Goal: Task Accomplishment & Management: Use online tool/utility

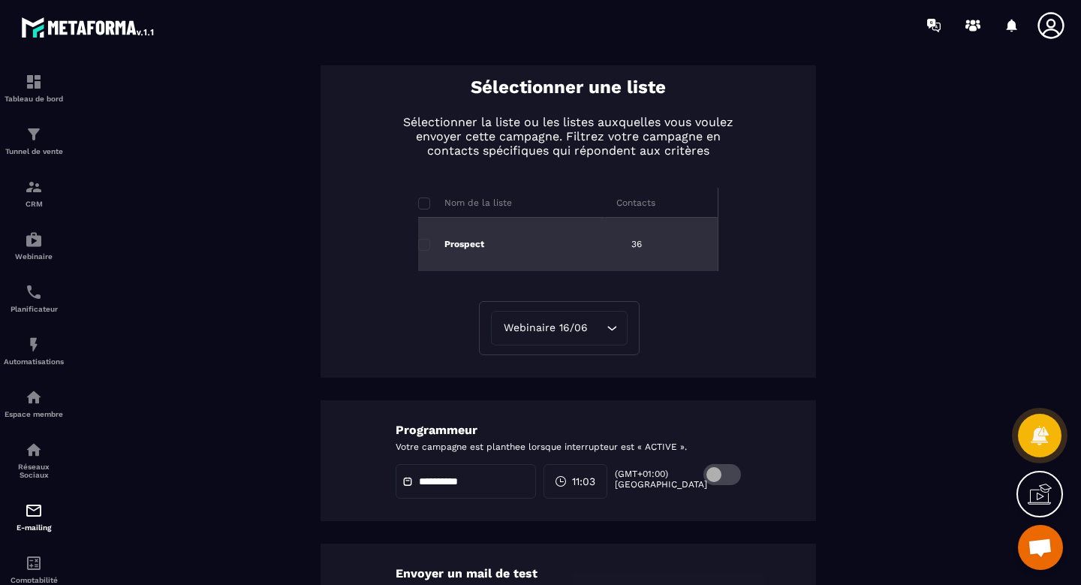
scroll to position [650, 0]
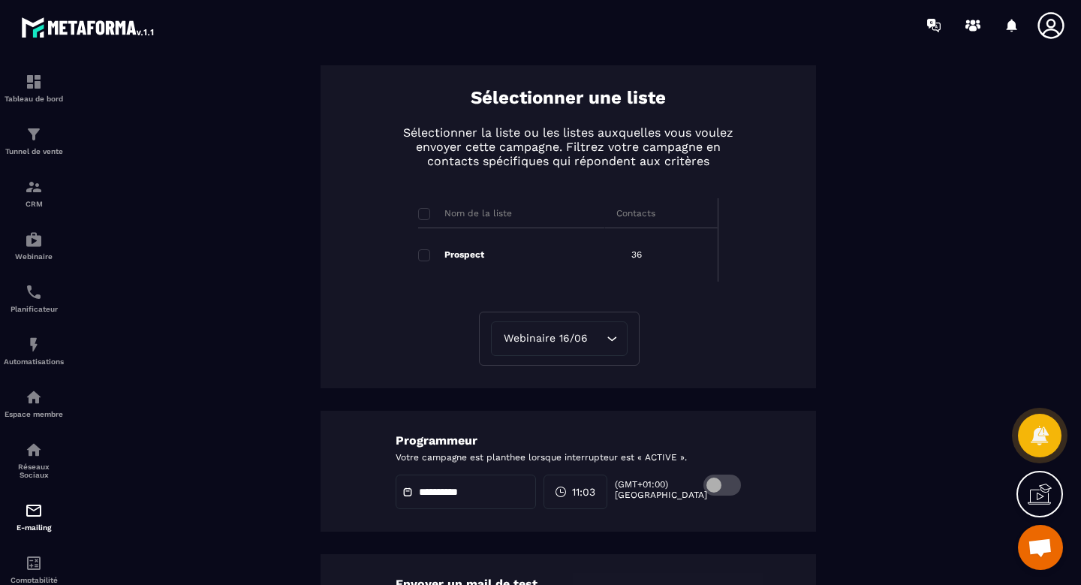
click at [420, 214] on span at bounding box center [424, 214] width 12 height 12
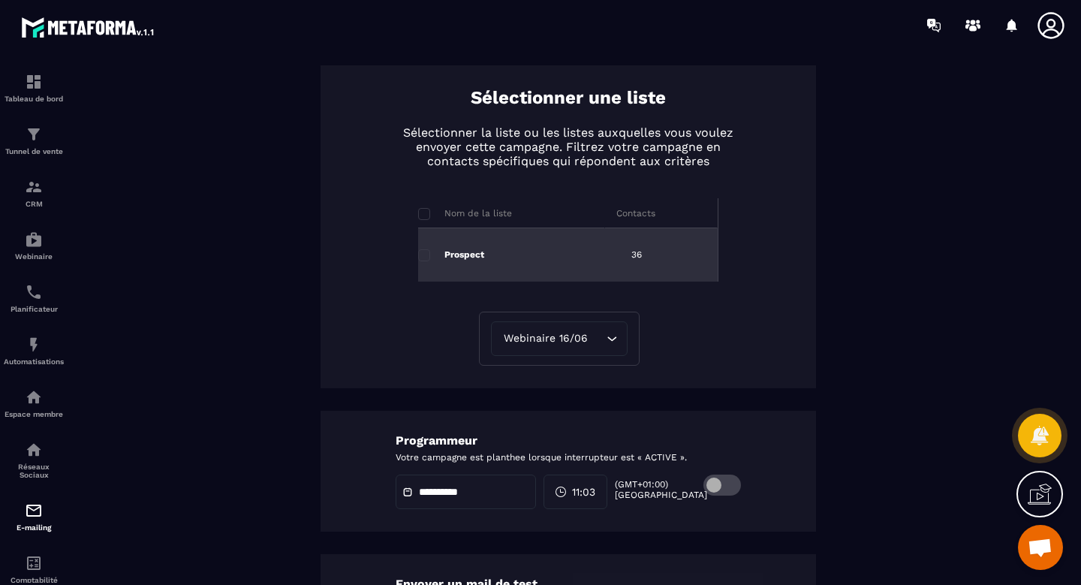
click at [420, 257] on span at bounding box center [424, 255] width 12 height 12
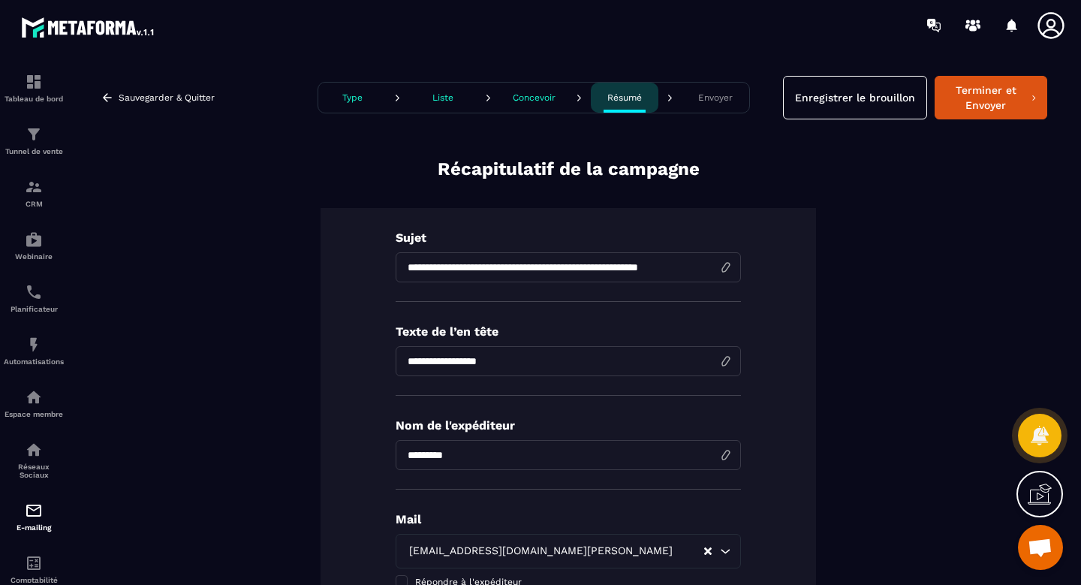
scroll to position [0, 0]
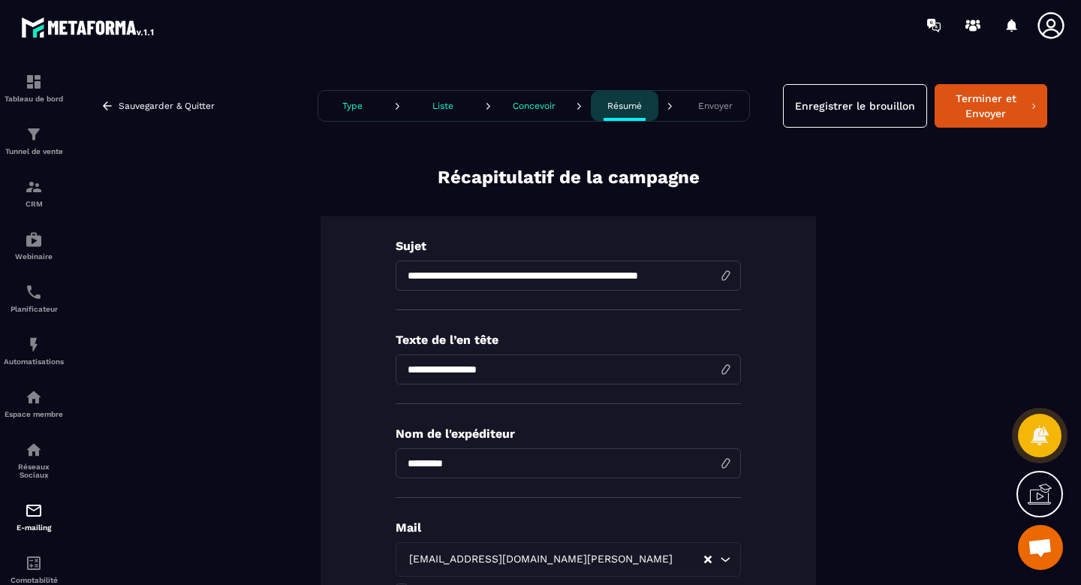
click at [434, 113] on button "Liste" at bounding box center [443, 106] width 68 height 30
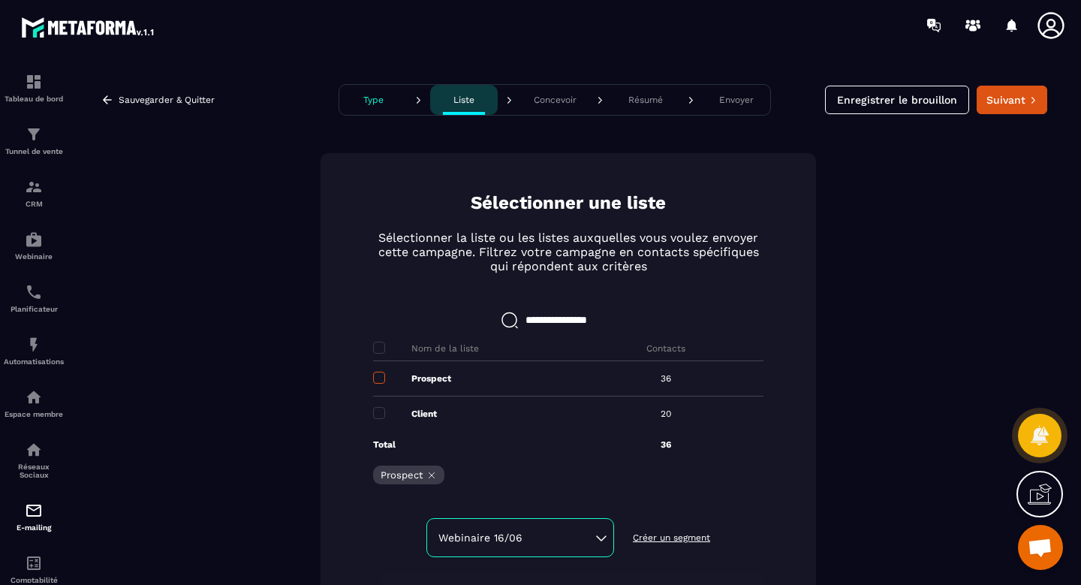
click at [373, 375] on span at bounding box center [379, 378] width 12 height 12
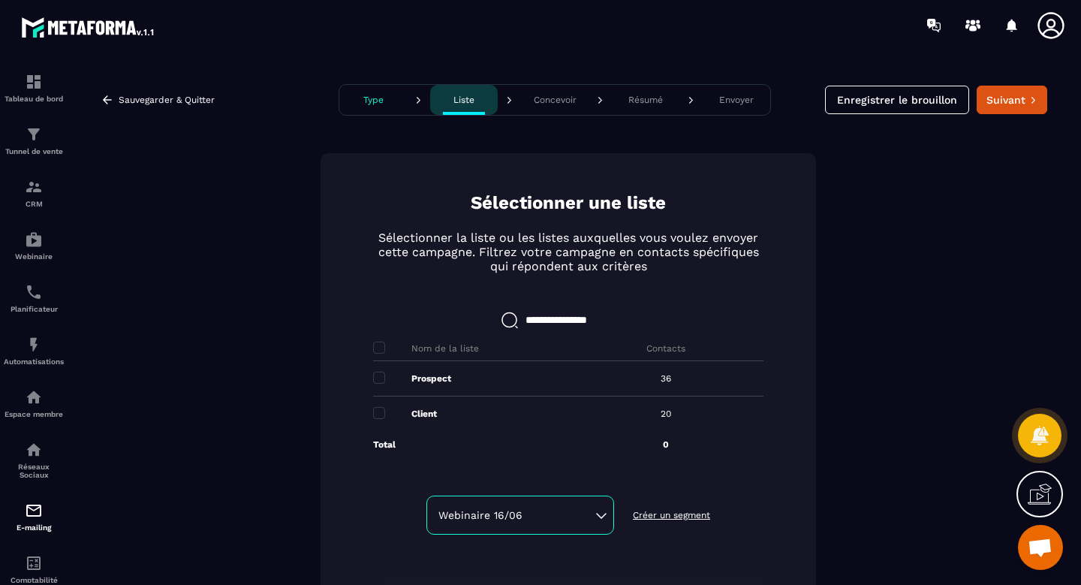
scroll to position [16, 0]
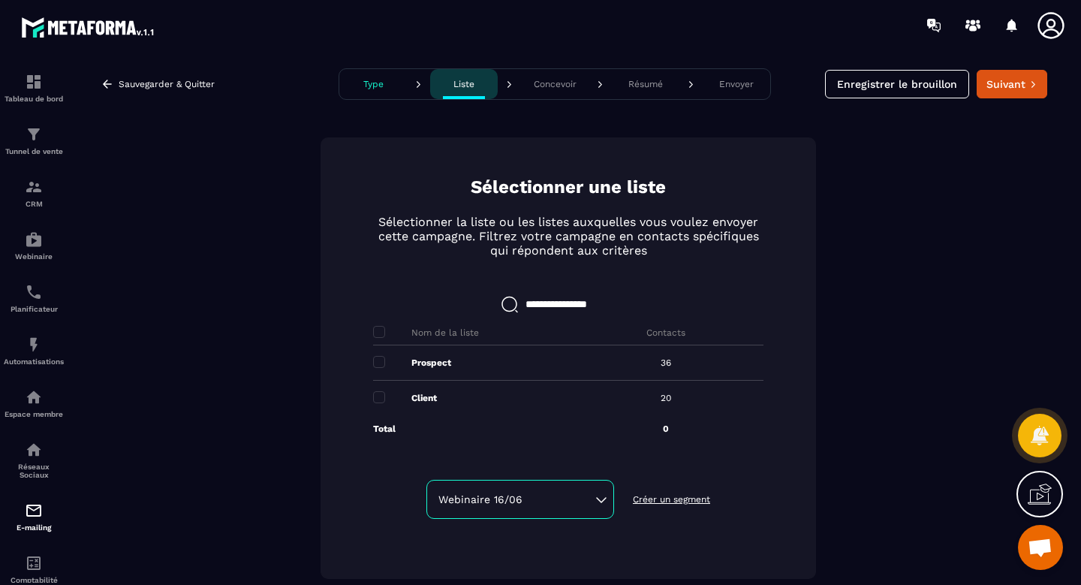
click at [567, 498] on div "Webinaire 16/06" at bounding box center [520, 499] width 164 height 15
click at [717, 486] on div "Sélectionner une liste Sélectionner la liste ou les listes auxquelles vous voul…" at bounding box center [568, 357] width 495 height 441
click at [992, 92] on button "Suivant" at bounding box center [1012, 84] width 71 height 29
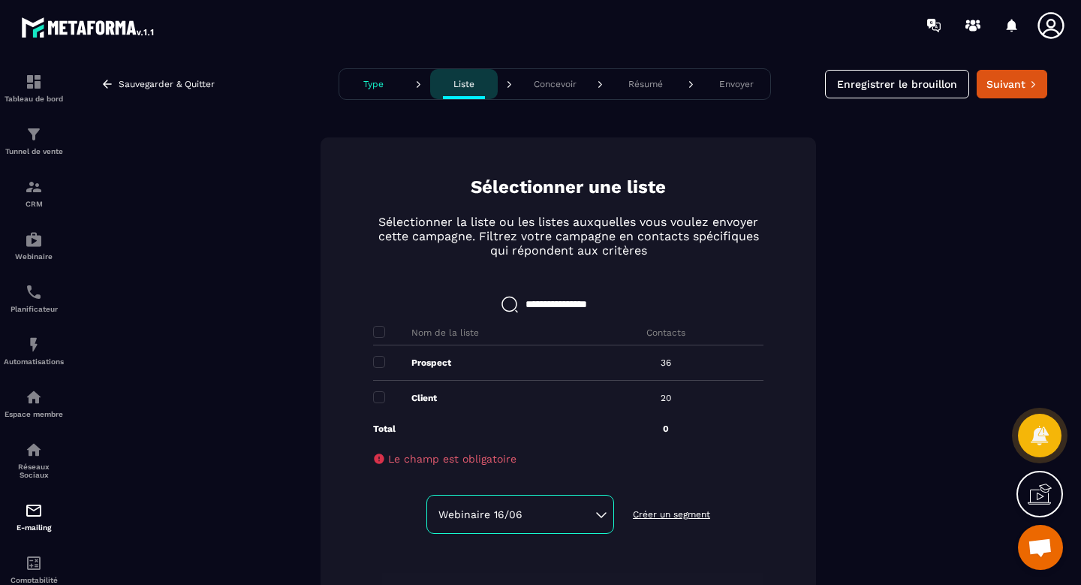
scroll to position [31, 0]
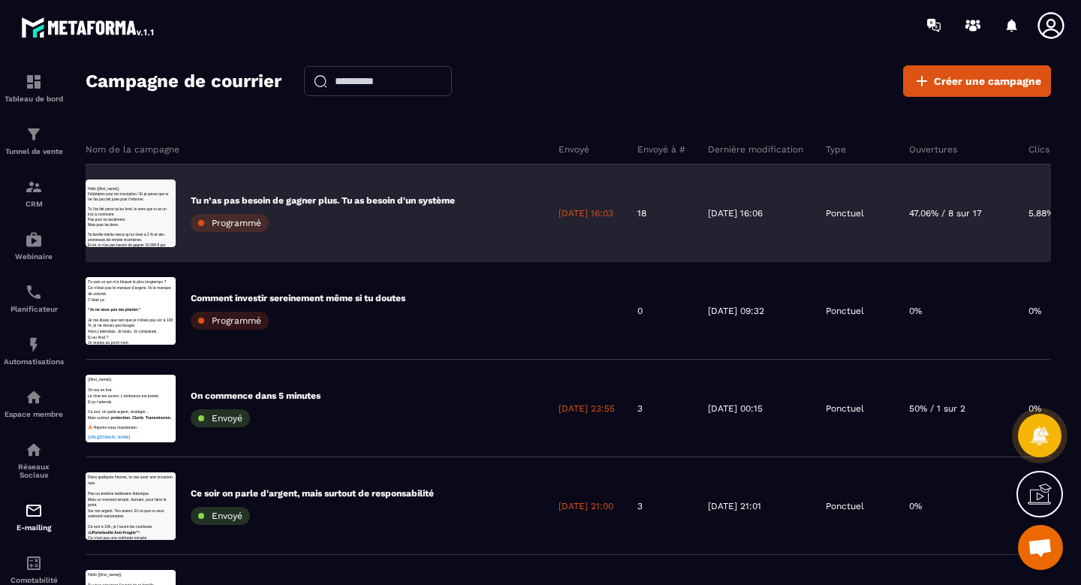
click at [249, 203] on p "Tu n’as pas besoin de gagner plus. Tu as besoin d'un système" at bounding box center [323, 200] width 264 height 12
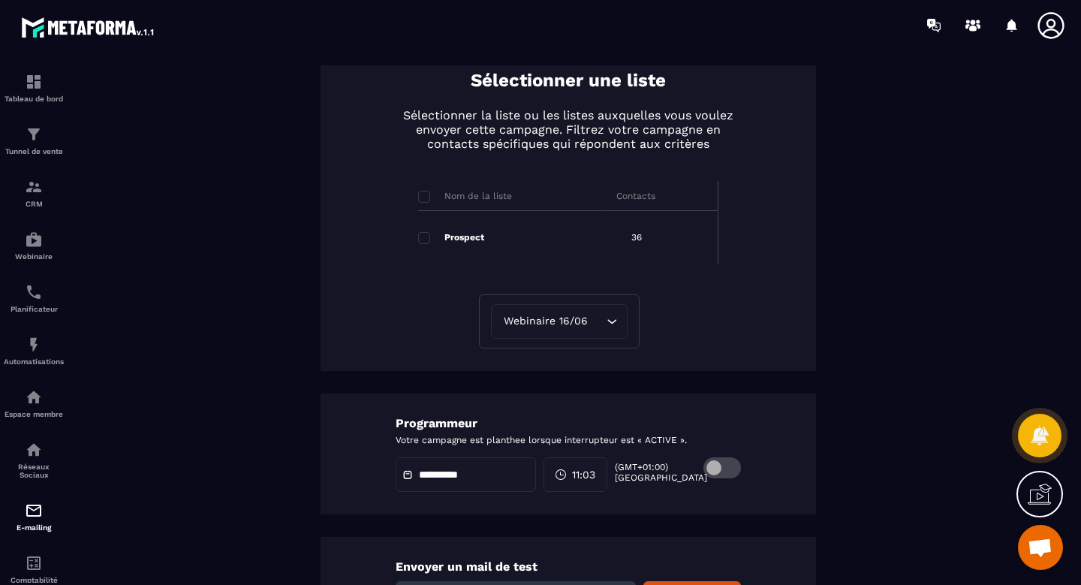
scroll to position [690, 0]
